Goal: Check status: Check status

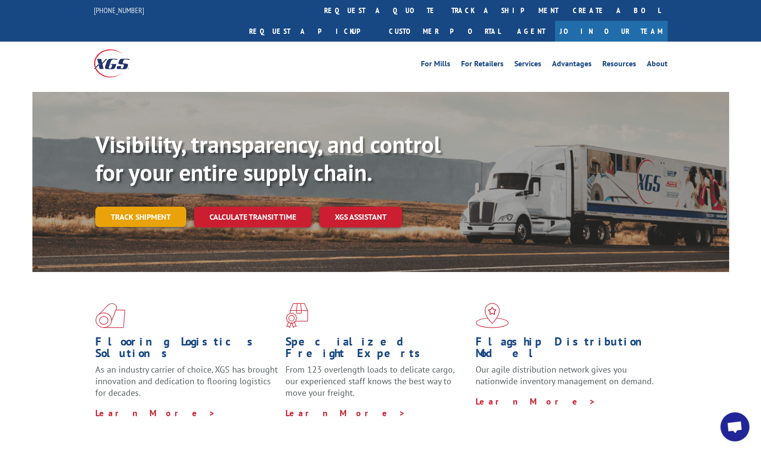
click at [139, 207] on link "Track shipment" at bounding box center [140, 217] width 91 height 20
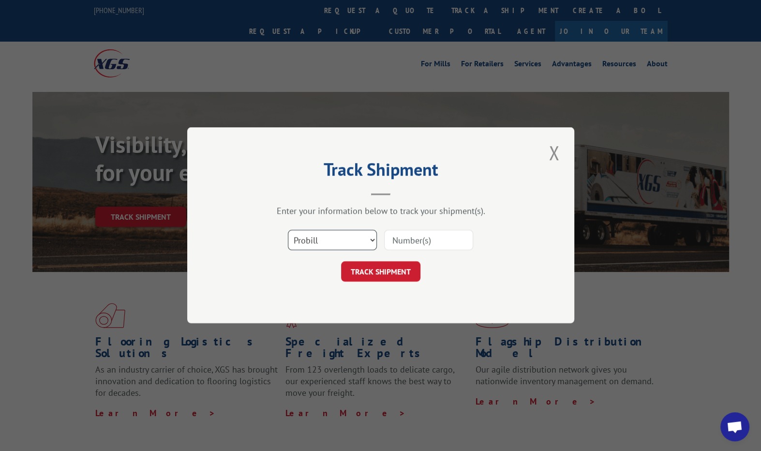
click at [334, 239] on select "Select category... Probill BOL PO" at bounding box center [332, 240] width 89 height 20
click at [418, 240] on input at bounding box center [428, 240] width 89 height 20
type input "CG521738"
click at [380, 270] on button "TRACK SHIPMENT" at bounding box center [380, 272] width 79 height 20
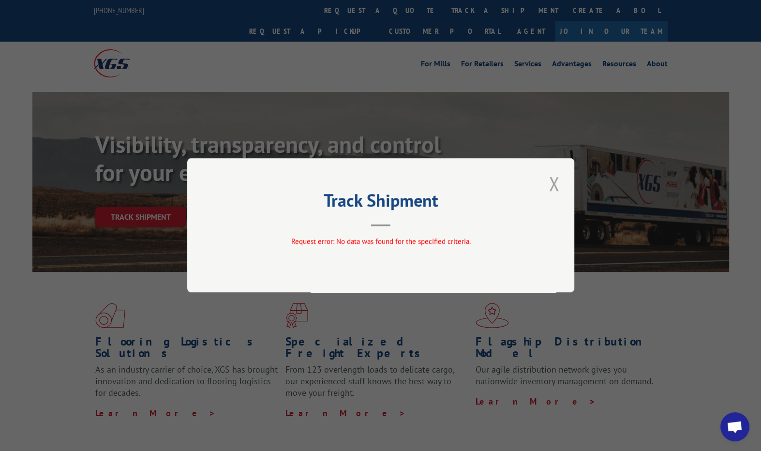
click at [552, 184] on button "Close modal" at bounding box center [554, 183] width 16 height 27
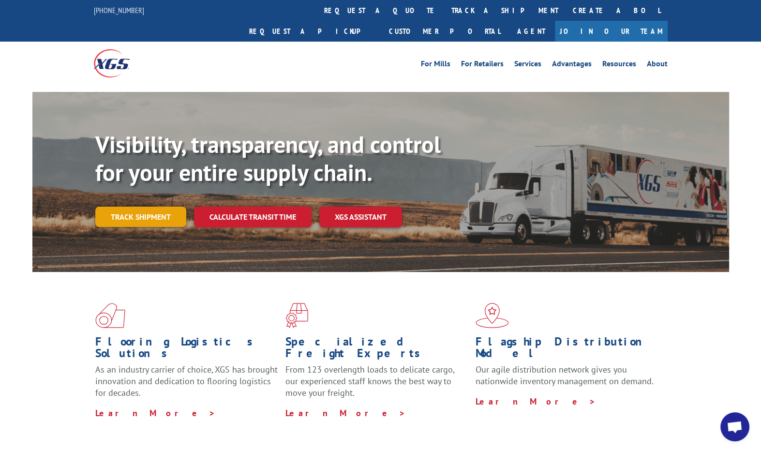
click at [150, 207] on link "Track shipment" at bounding box center [140, 217] width 91 height 20
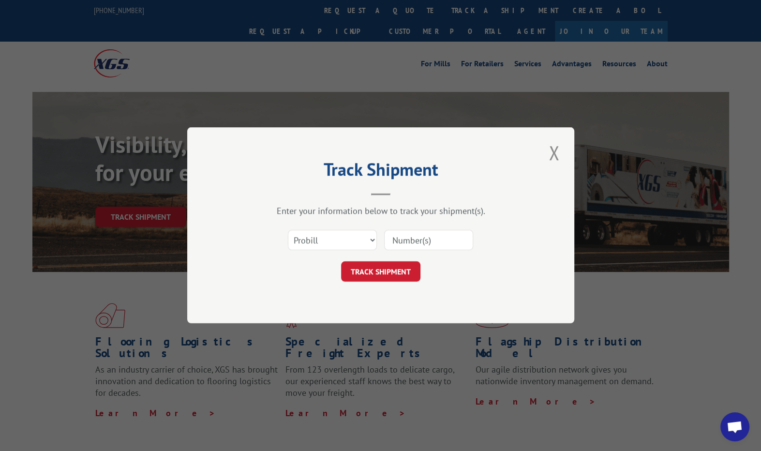
click at [405, 239] on input at bounding box center [428, 240] width 89 height 20
type input "UTA#24821389"
click at [378, 276] on button "TRACK SHIPMENT" at bounding box center [380, 272] width 79 height 20
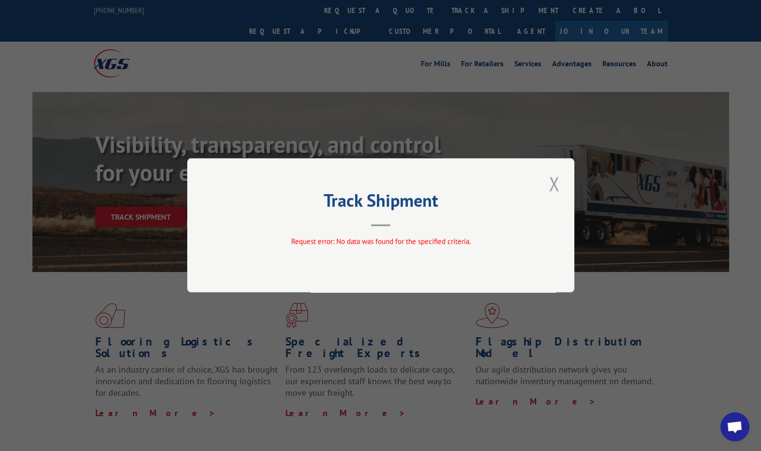
click at [551, 185] on button "Close modal" at bounding box center [554, 183] width 16 height 27
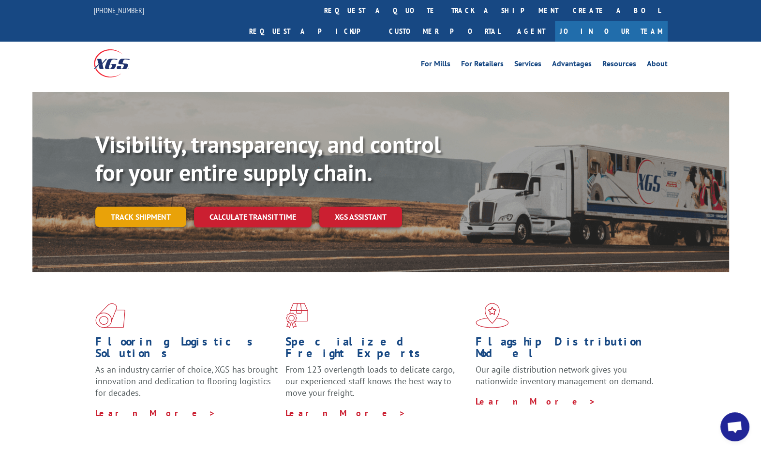
click at [155, 207] on link "Track shipment" at bounding box center [140, 217] width 91 height 20
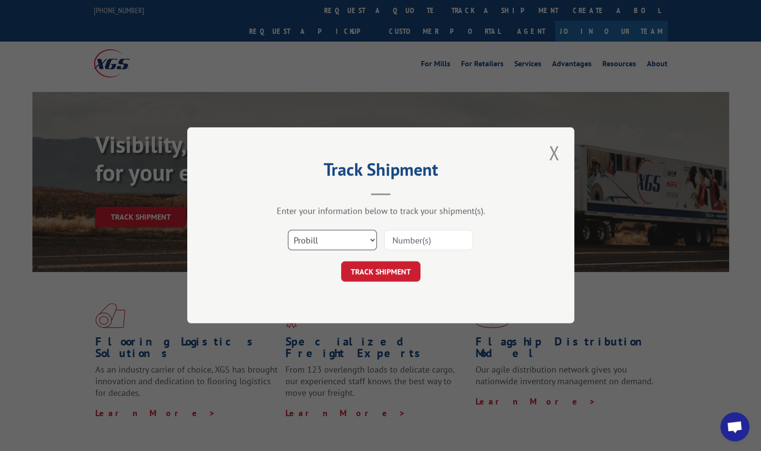
click at [351, 240] on select "Select category... Probill BOL PO" at bounding box center [332, 240] width 89 height 20
click at [432, 240] on input at bounding box center [428, 240] width 89 height 20
type input "24821389"
click at [385, 267] on button "TRACK SHIPMENT" at bounding box center [380, 272] width 79 height 20
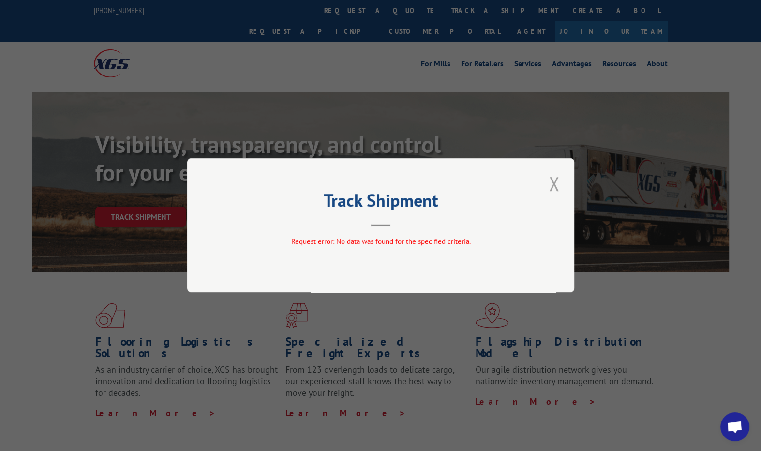
click at [554, 187] on button "Close modal" at bounding box center [554, 183] width 16 height 27
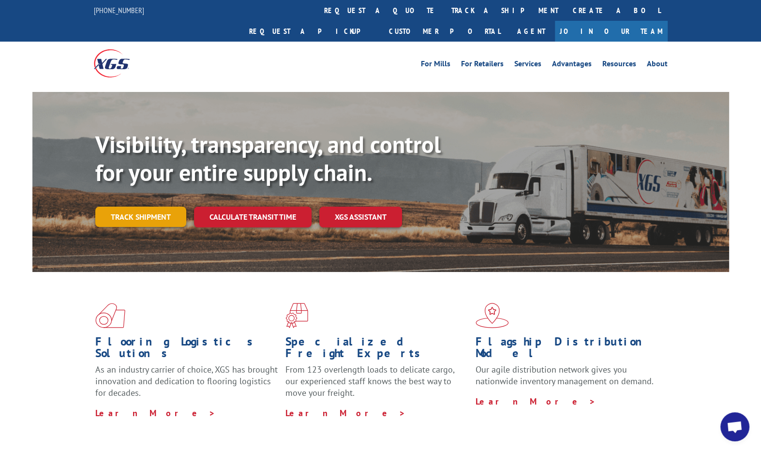
click at [158, 207] on link "Track shipment" at bounding box center [140, 217] width 91 height 20
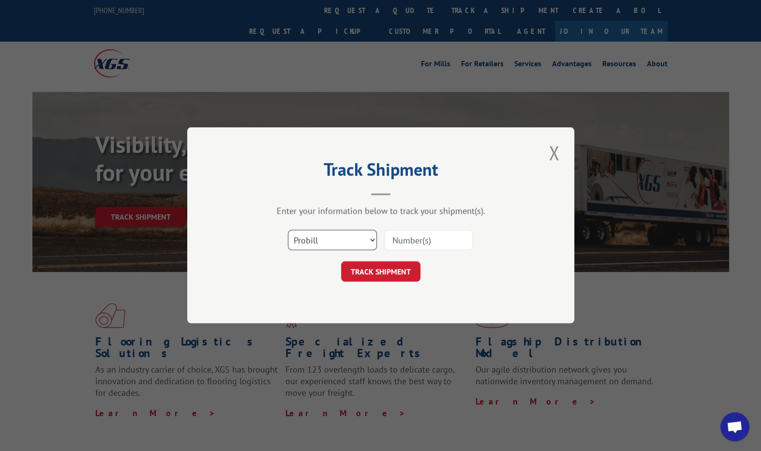
click at [338, 233] on select "Select category... Probill BOL PO" at bounding box center [332, 240] width 89 height 20
select select "bol"
click at [288, 230] on select "Select category... Probill BOL PO" at bounding box center [332, 240] width 89 height 20
click at [429, 240] on input at bounding box center [428, 240] width 89 height 20
type input "CG521738"
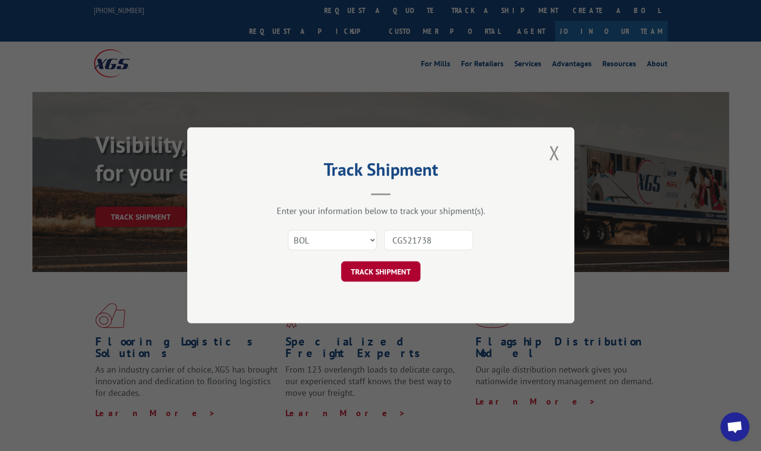
click at [378, 271] on button "TRACK SHIPMENT" at bounding box center [380, 272] width 79 height 20
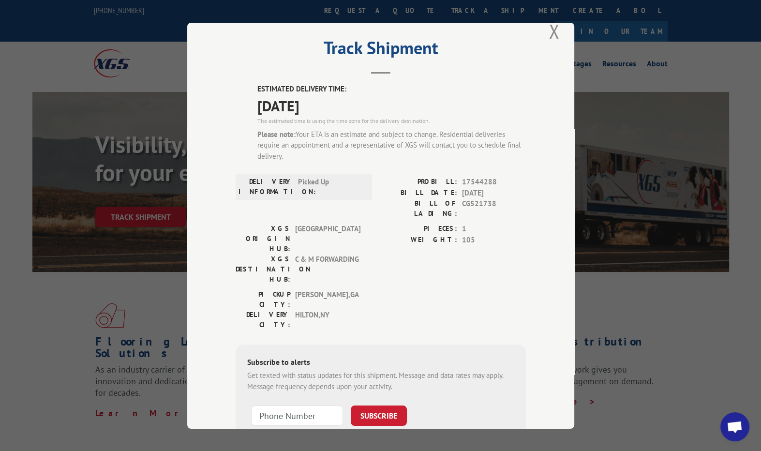
scroll to position [16, 0]
click at [261, 407] on input "+1 (___) ___-____" at bounding box center [297, 417] width 92 height 20
type input "[PHONE_NUMBER]"
click at [381, 407] on button "SUBSCRIBE" at bounding box center [379, 417] width 56 height 20
